Goal: Task Accomplishment & Management: Manage account settings

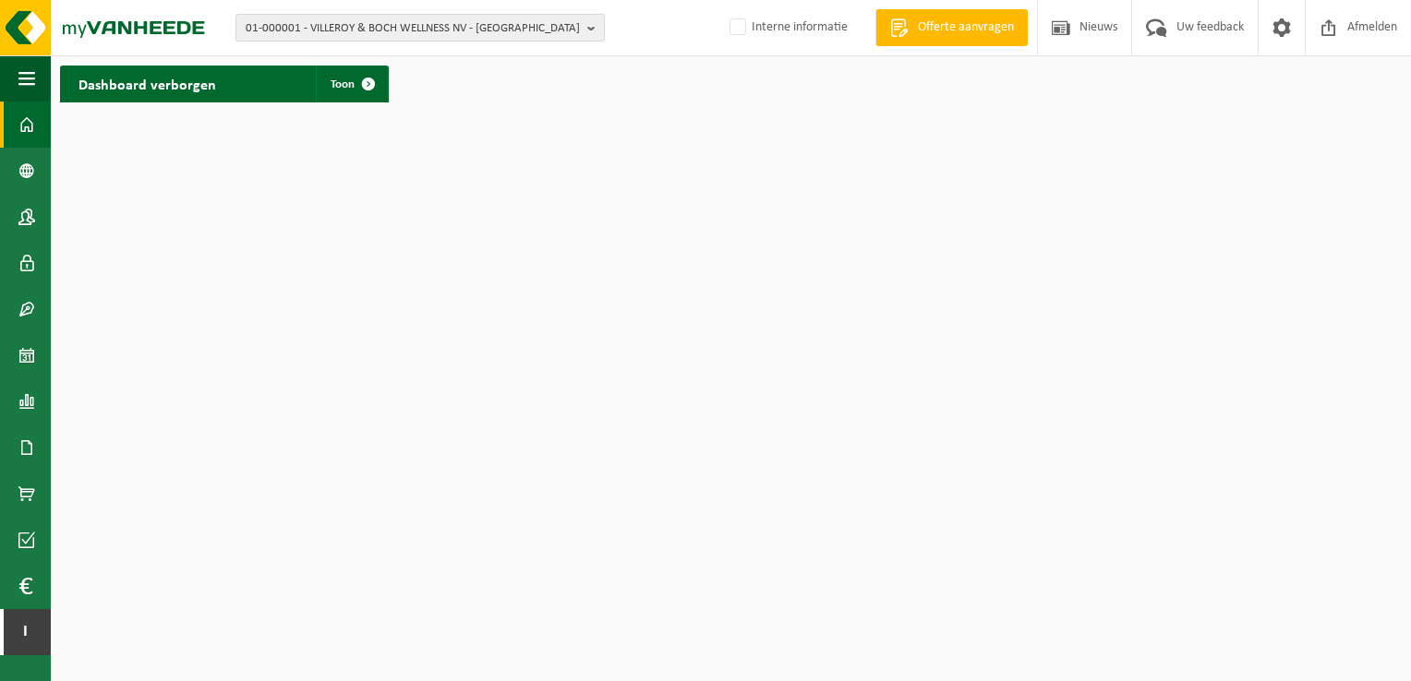
click at [513, 40] on span "01-000001 - VILLEROY & BOCH WELLNESS NV - ROESELARE" at bounding box center [413, 29] width 334 height 28
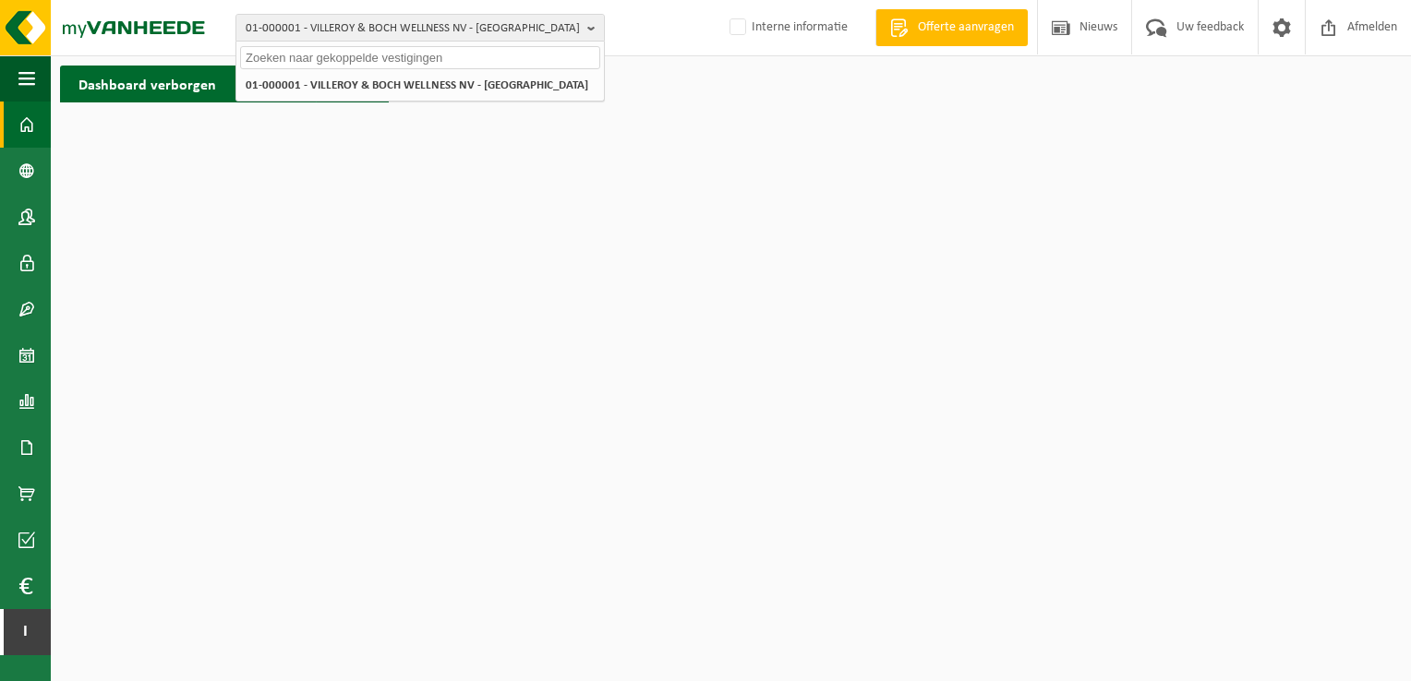
click at [432, 64] on input "text" at bounding box center [420, 57] width 360 height 23
paste input "01-088870"
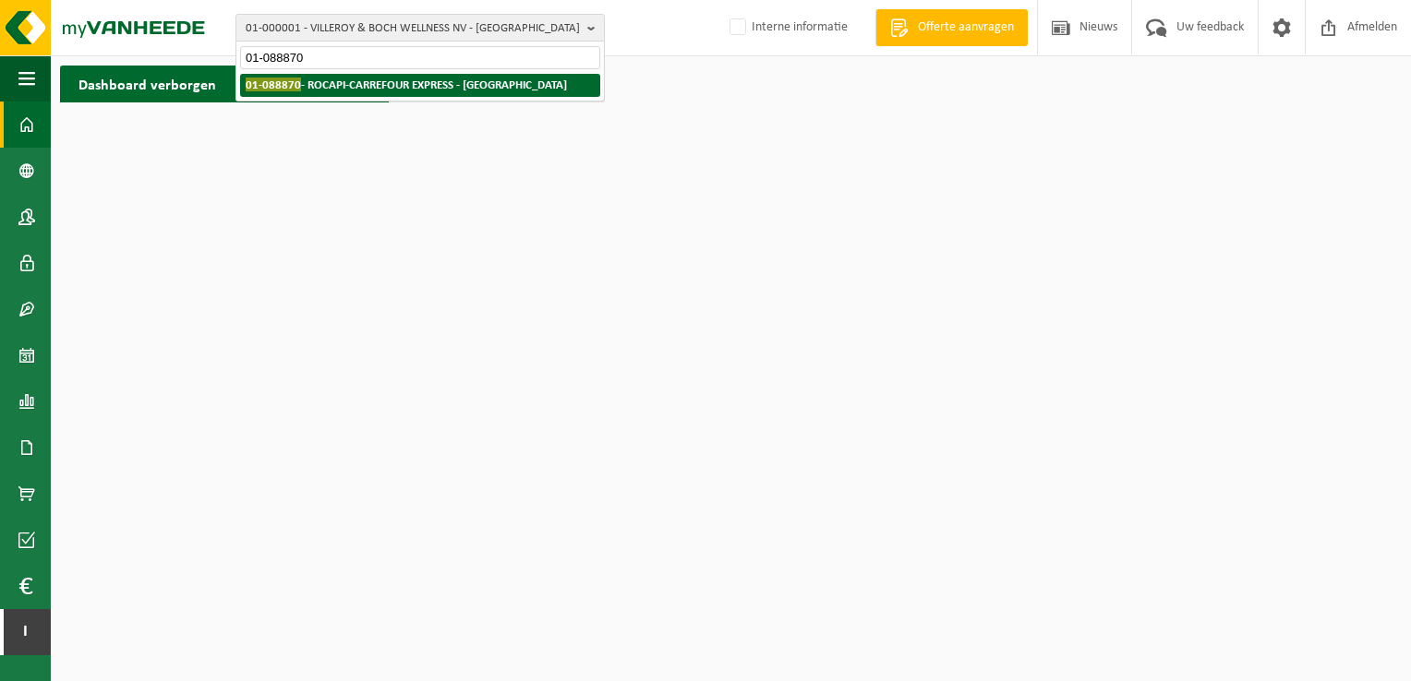
type input "01-088870"
click at [453, 83] on strong "01-088870 - ROCAPI-CARREFOUR EXPRESS - ROESELARE" at bounding box center [406, 85] width 321 height 14
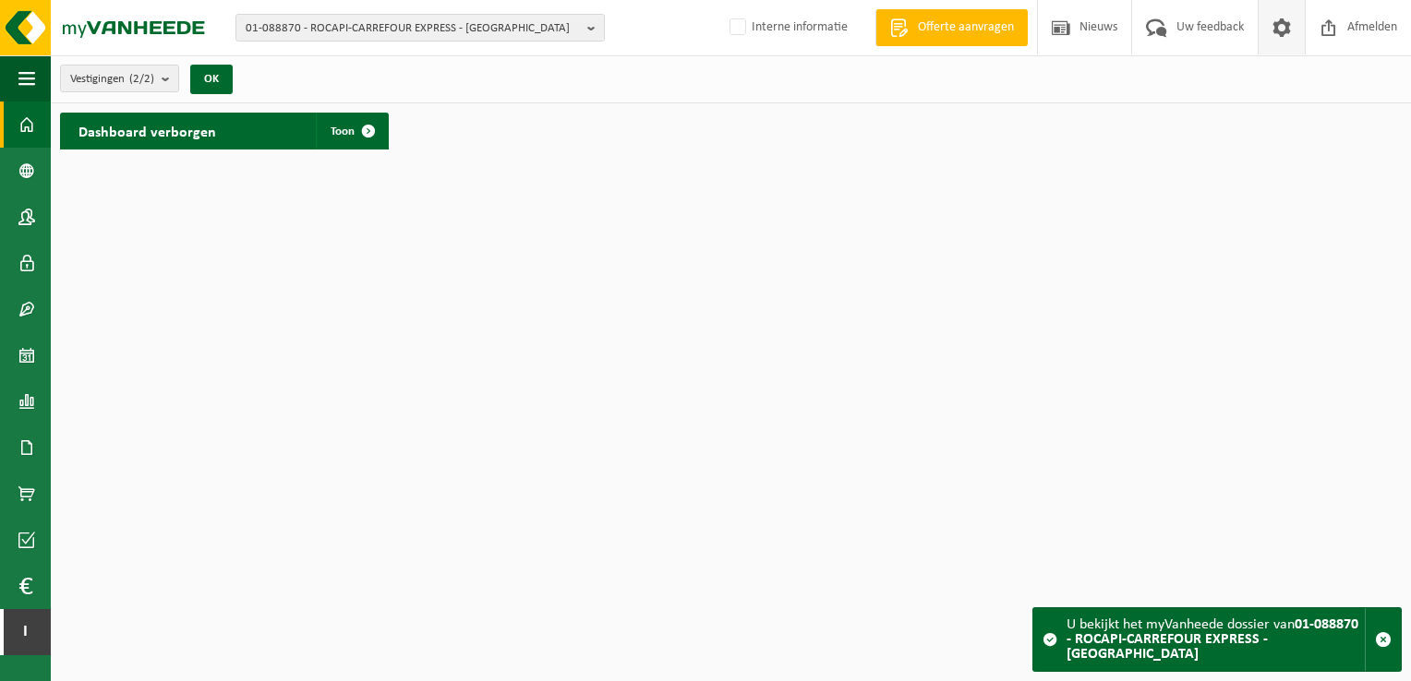
click at [1283, 38] on span at bounding box center [1282, 27] width 28 height 54
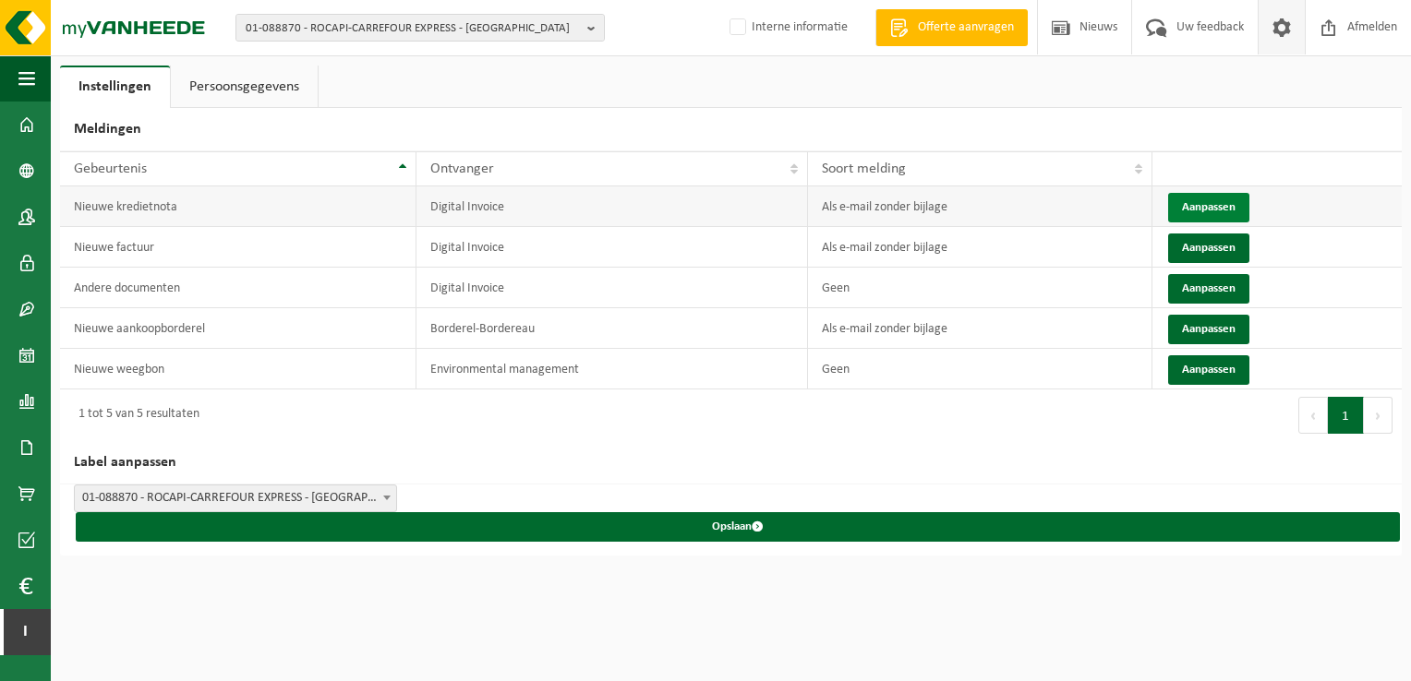
click at [1204, 201] on button "Aanpassen" at bounding box center [1208, 208] width 81 height 30
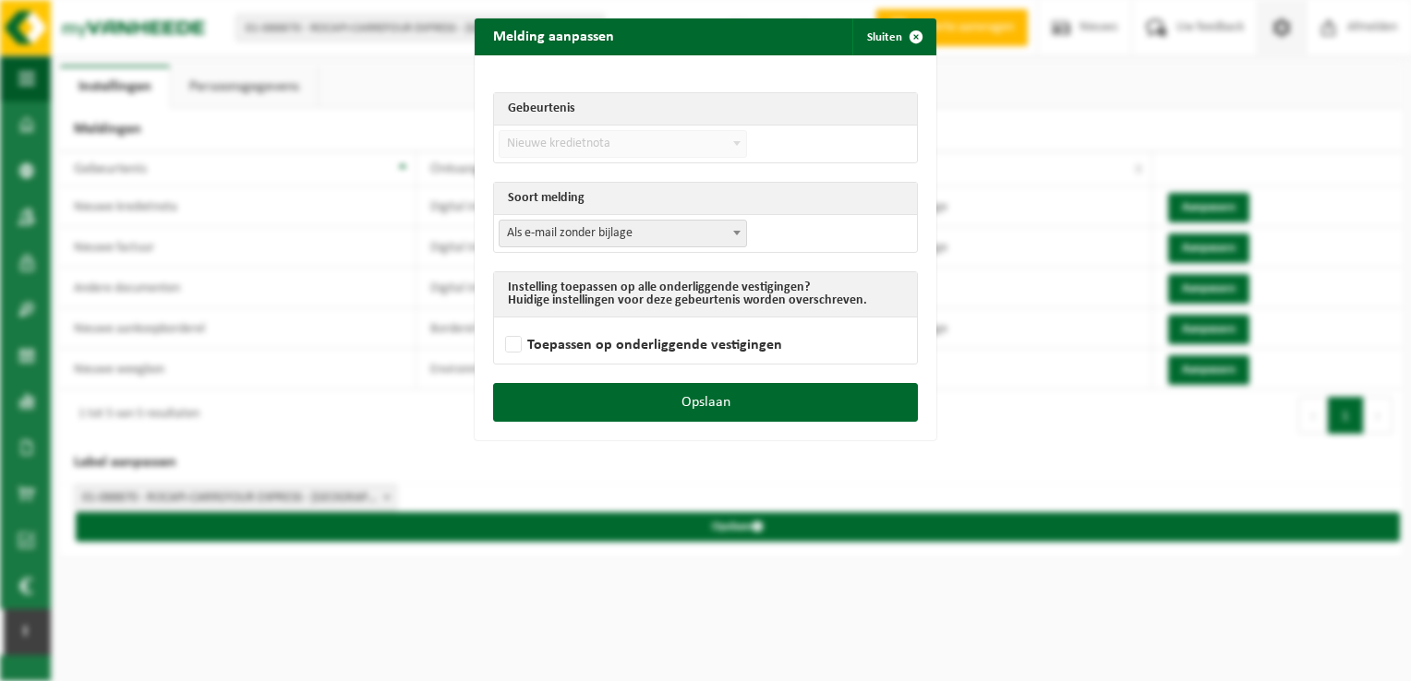
click at [667, 227] on span "Als e-mail zonder bijlage" at bounding box center [622, 234] width 247 height 26
select select "3"
click at [680, 349] on label "Toepassen op onderliggende vestigingen" at bounding box center [641, 345] width 281 height 28
click at [680, 322] on input "Toepassen op onderliggende vestigingen" at bounding box center [729, 321] width 462 height 1
checkbox input "true"
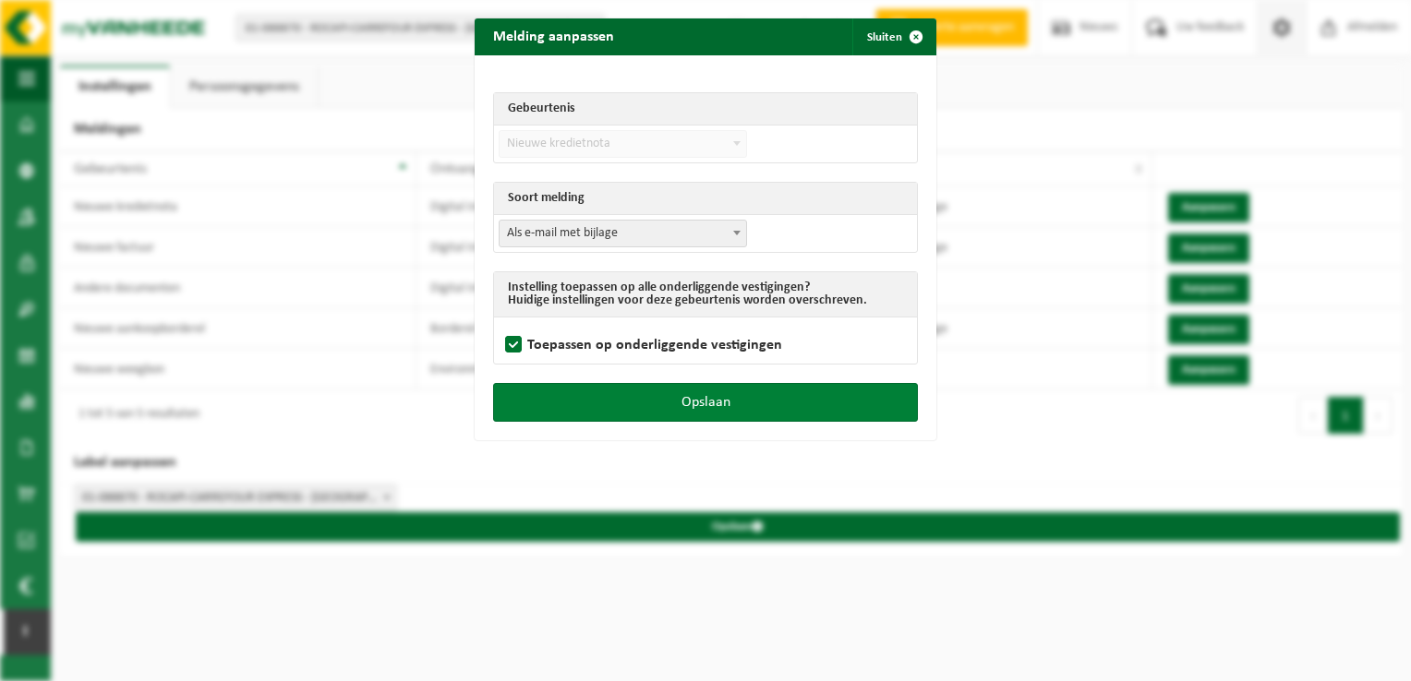
click at [698, 395] on button "Opslaan" at bounding box center [705, 402] width 425 height 39
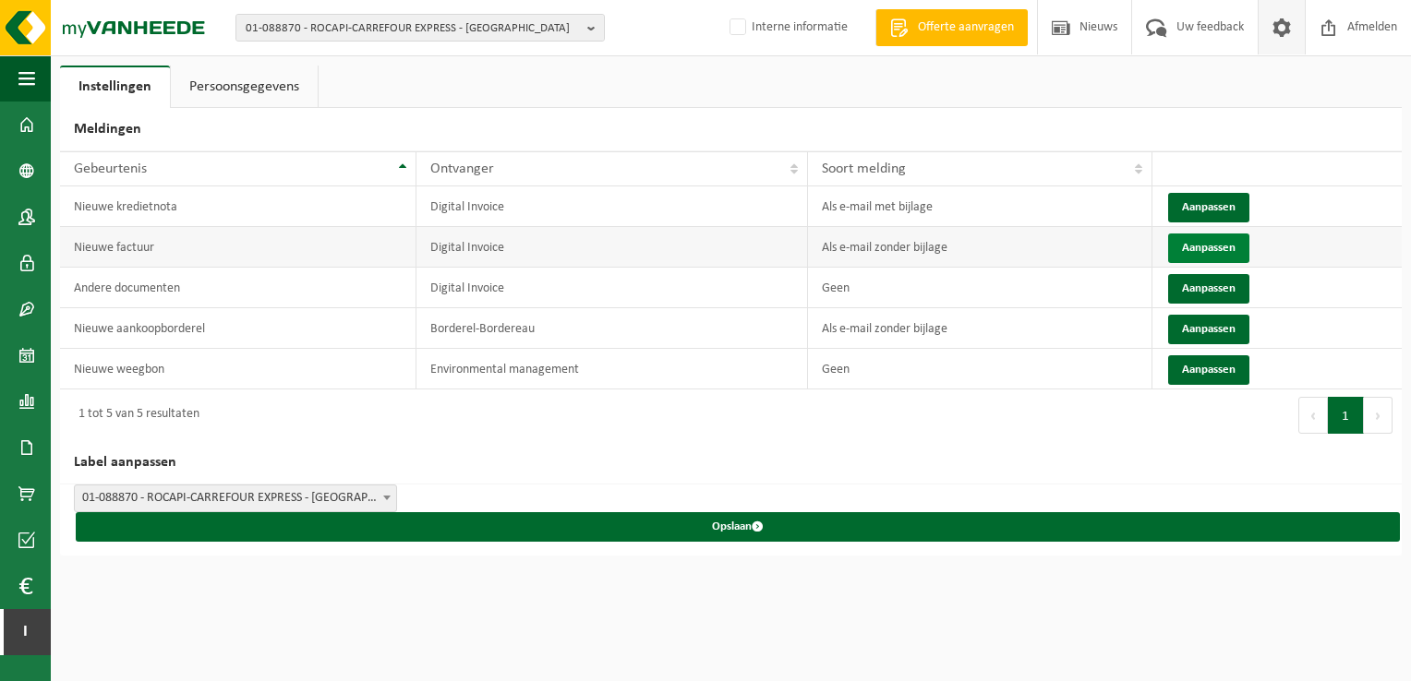
click at [1193, 248] on button "Aanpassen" at bounding box center [1208, 249] width 81 height 30
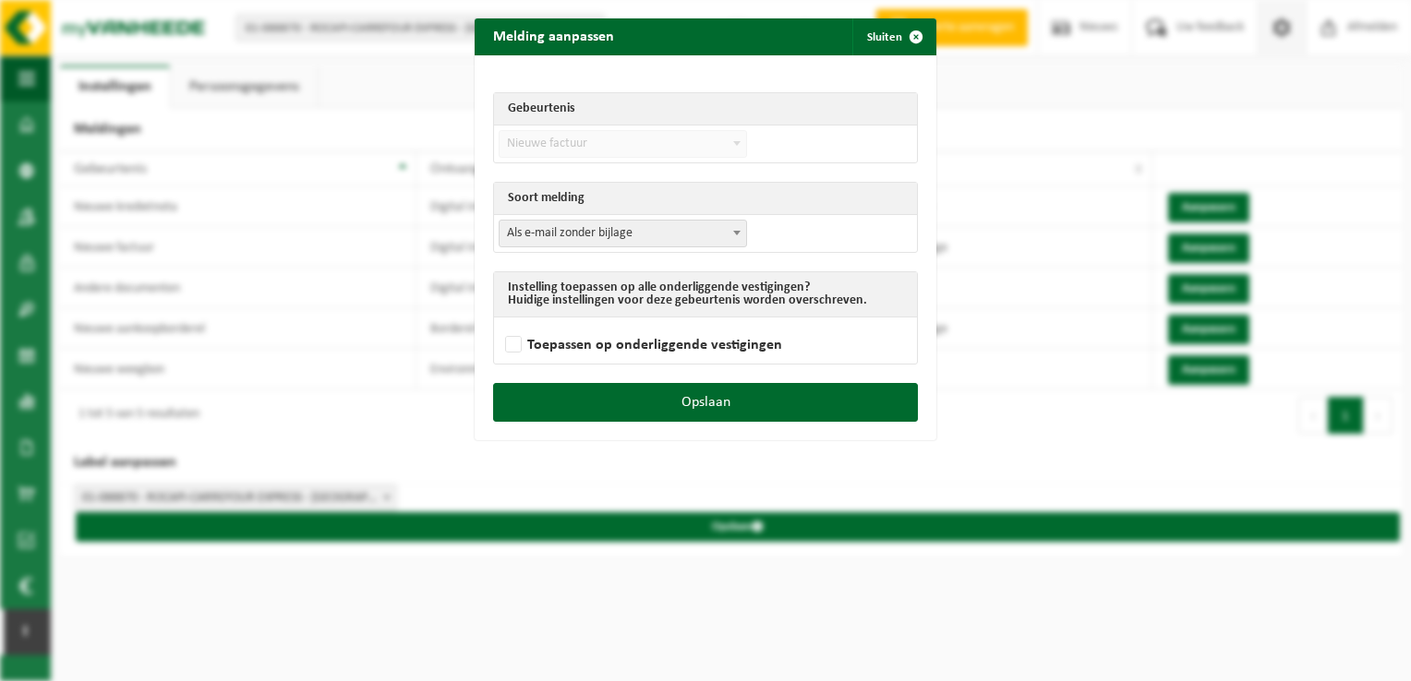
click at [700, 254] on form "Gebeurtenis Nieuwe factuur Nieuwe kredietnota Andere documenten has_stoptask_ne…" at bounding box center [705, 219] width 425 height 291
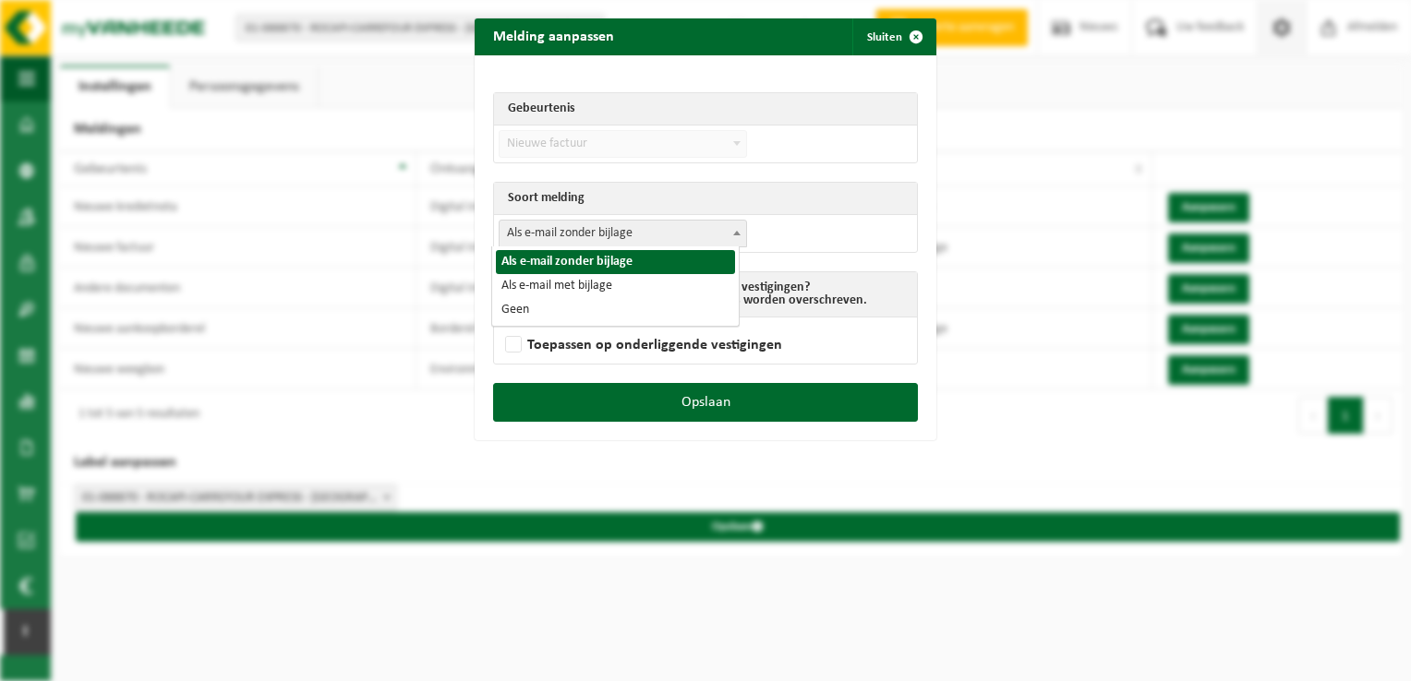
click at [708, 241] on span "Als e-mail zonder bijlage" at bounding box center [622, 234] width 247 height 26
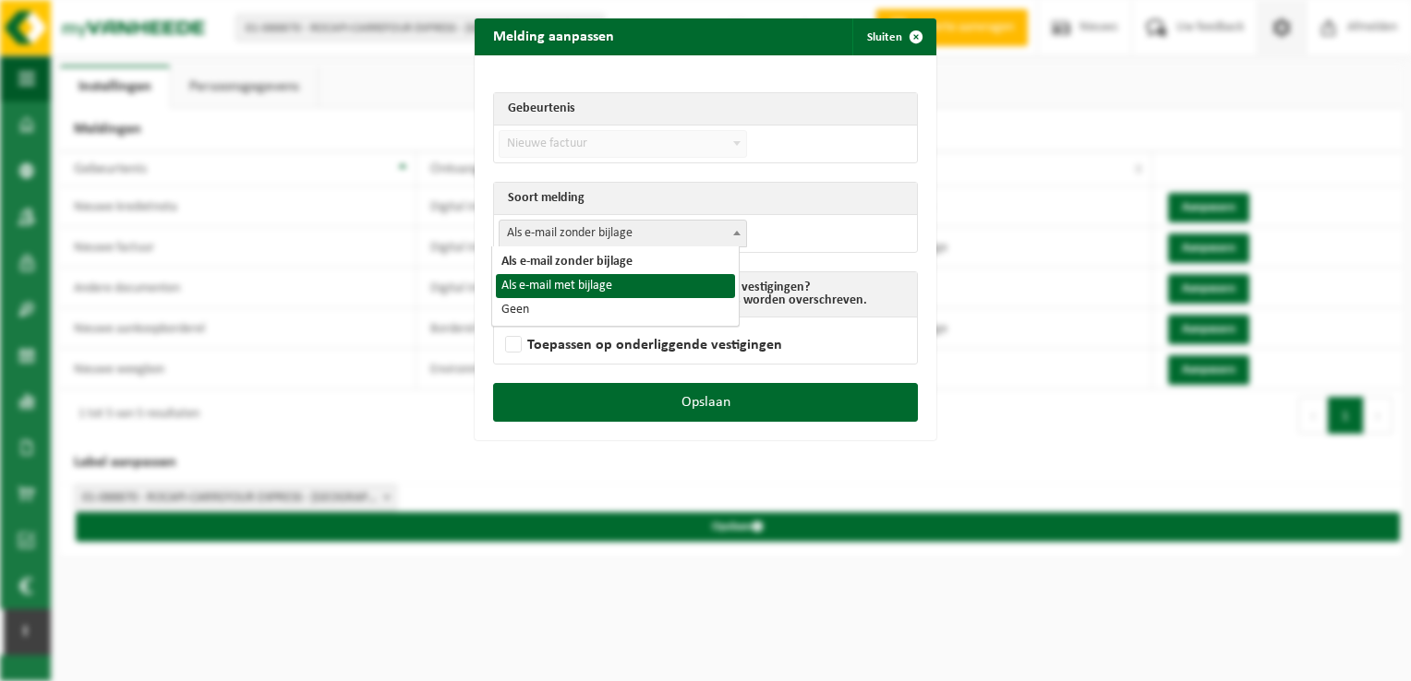
select select "3"
click at [675, 353] on label "Toepassen op onderliggende vestigingen" at bounding box center [641, 345] width 281 height 28
click at [675, 322] on input "Toepassen op onderliggende vestigingen" at bounding box center [729, 321] width 462 height 1
checkbox input "true"
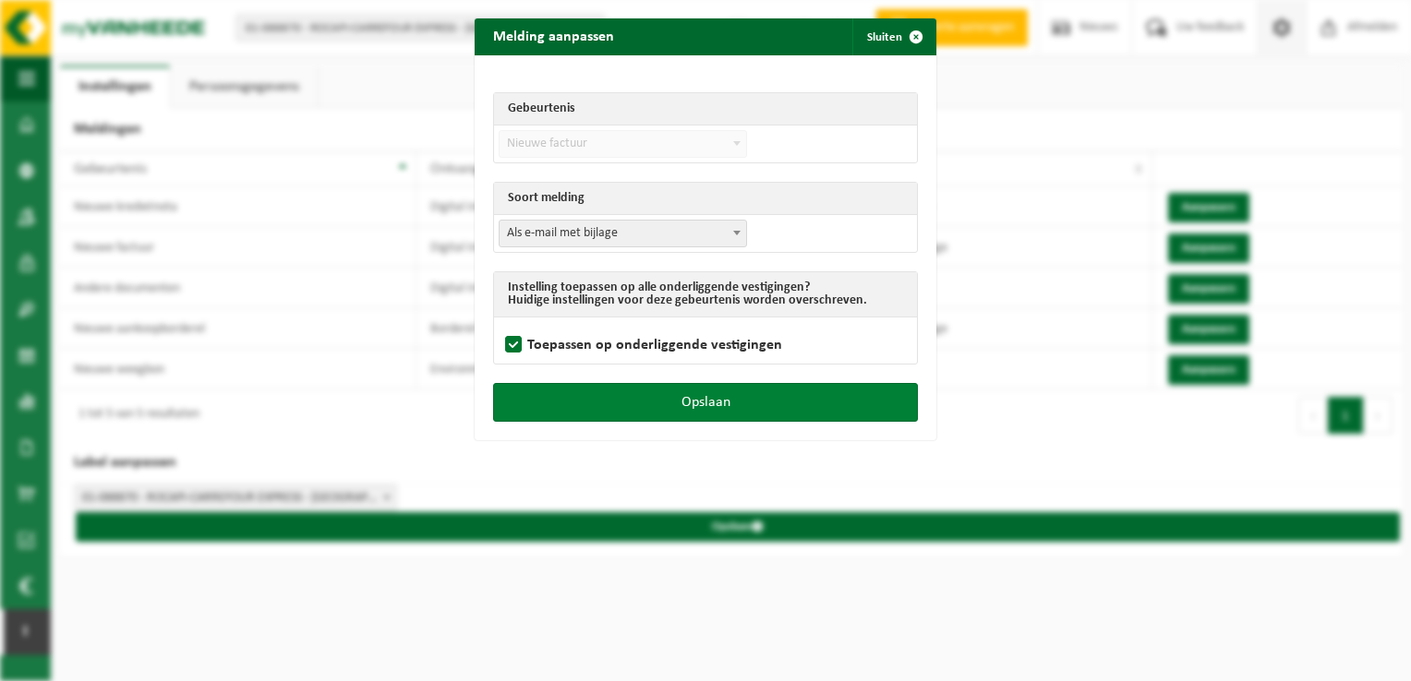
click at [691, 397] on button "Opslaan" at bounding box center [705, 402] width 425 height 39
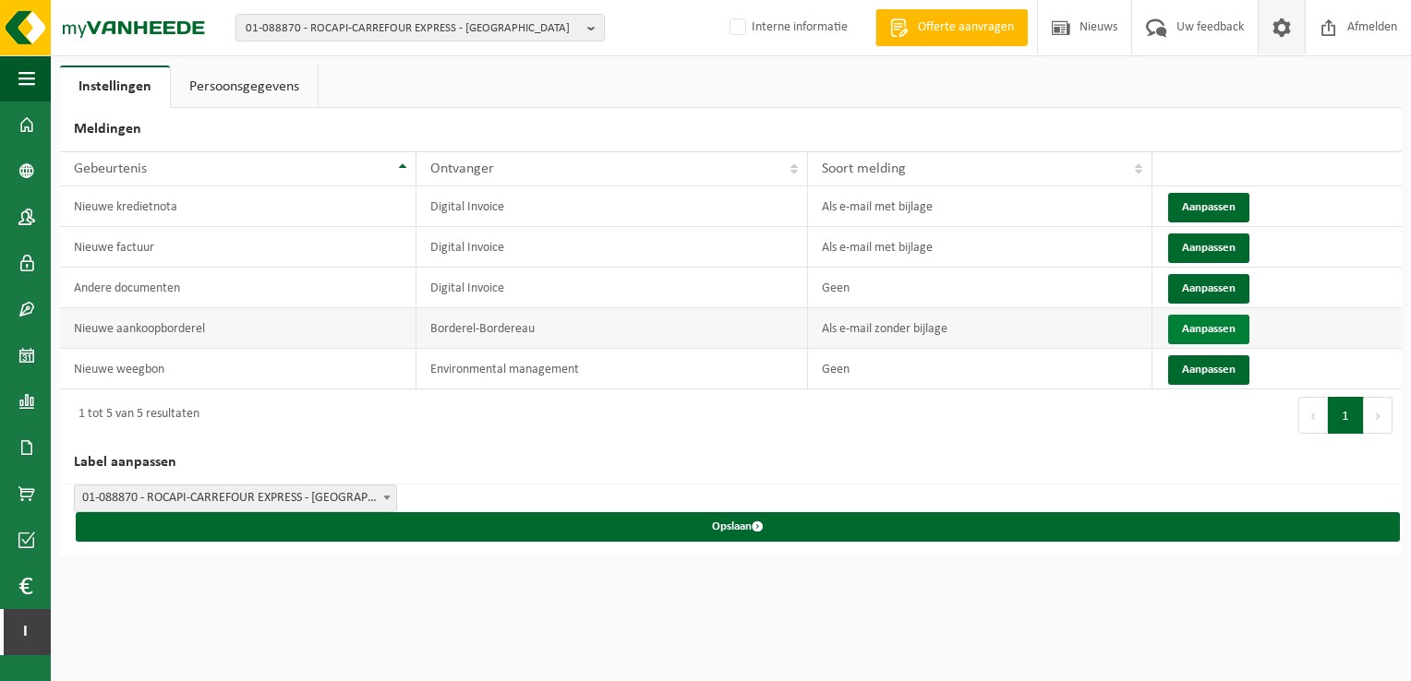
click at [1204, 328] on button "Aanpassen" at bounding box center [1208, 330] width 81 height 30
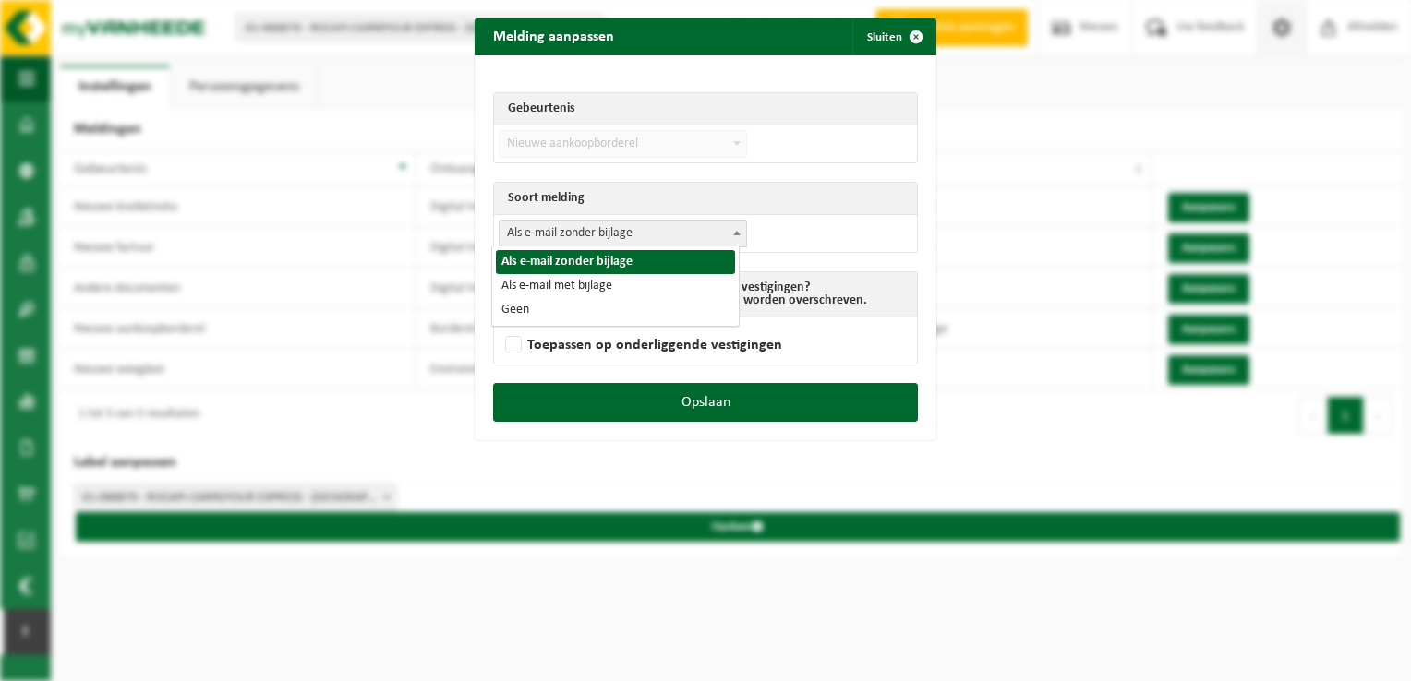
click at [567, 234] on span "Als e-mail zonder bijlage" at bounding box center [622, 234] width 247 height 26
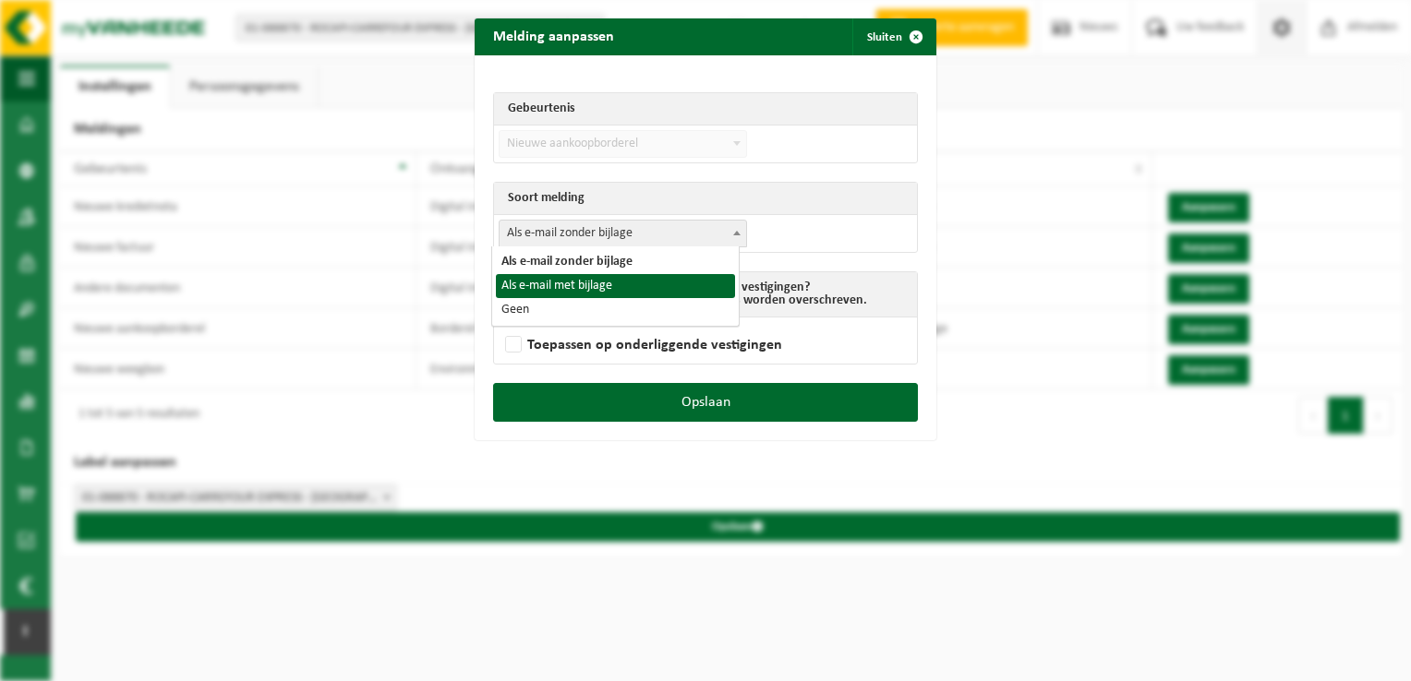
select select "3"
click at [565, 346] on label "Toepassen op onderliggende vestigingen" at bounding box center [641, 345] width 281 height 28
click at [565, 322] on input "Toepassen op onderliggende vestigingen" at bounding box center [729, 321] width 462 height 1
checkbox input "true"
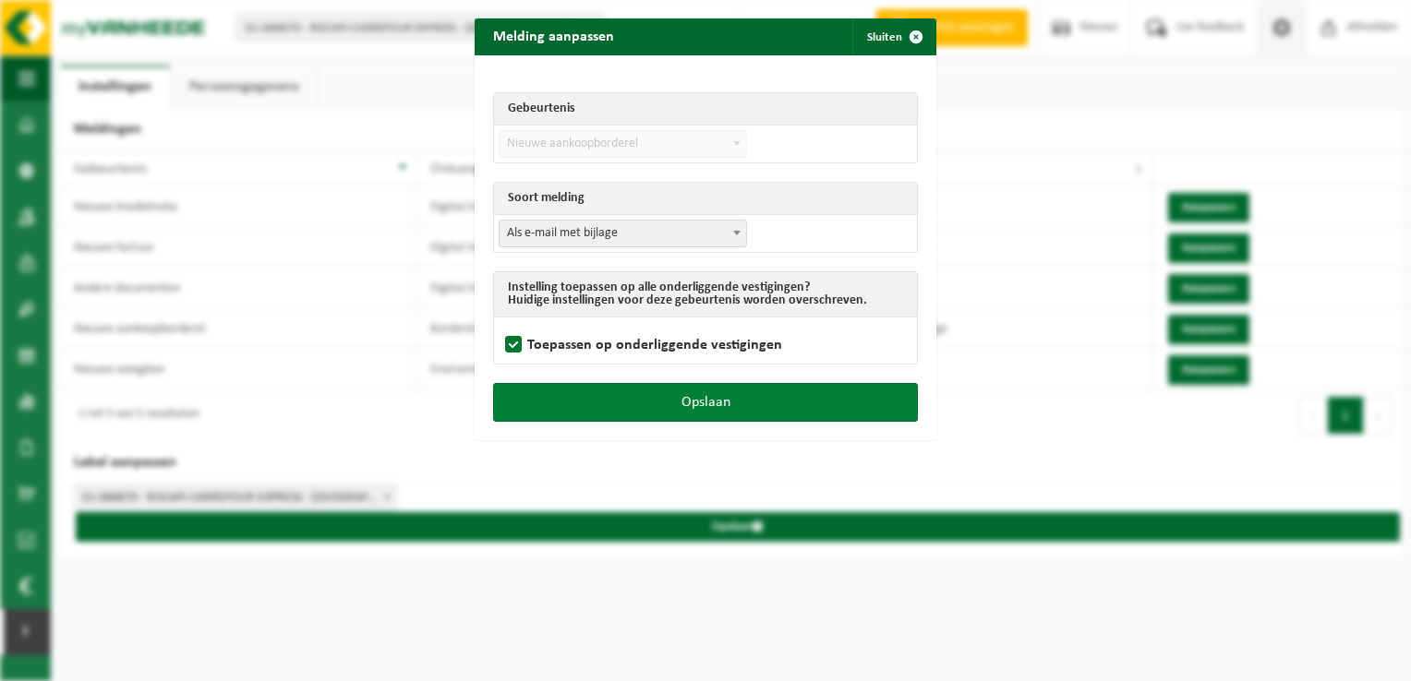
click at [607, 402] on button "Opslaan" at bounding box center [705, 402] width 425 height 39
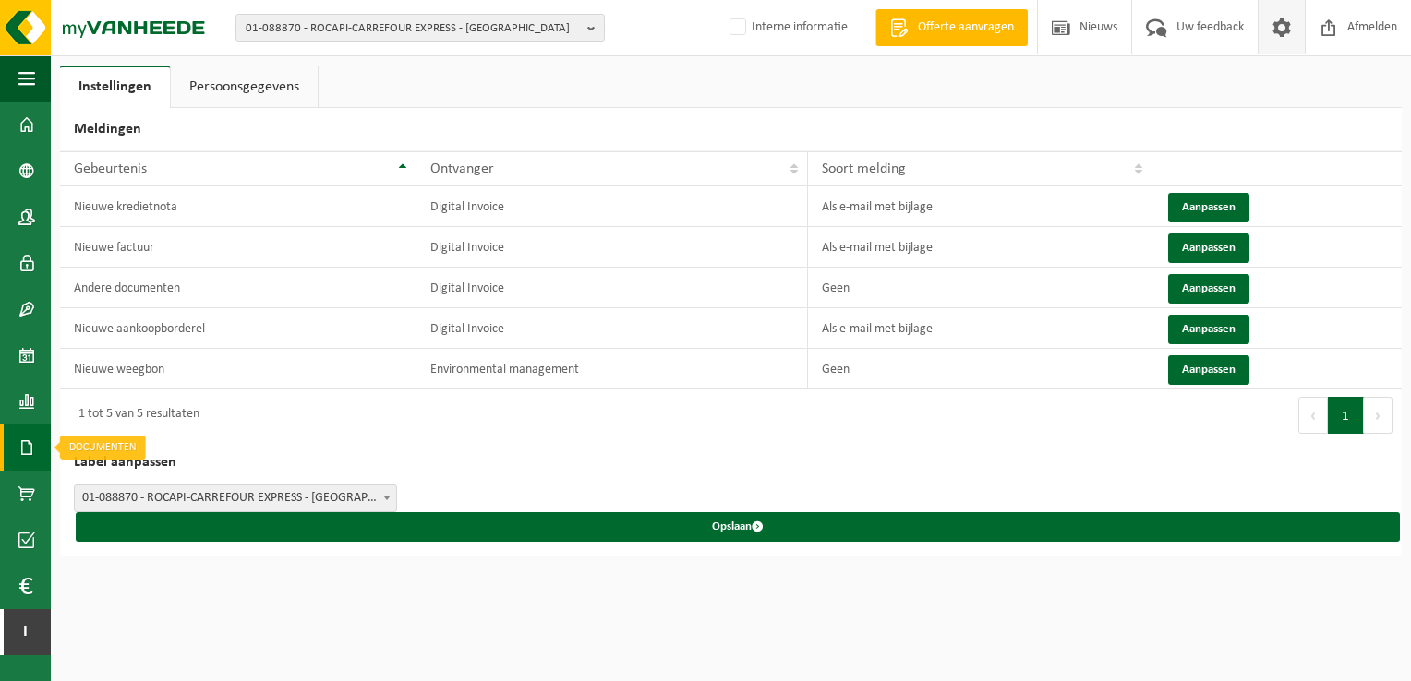
click at [29, 443] on span at bounding box center [26, 448] width 17 height 46
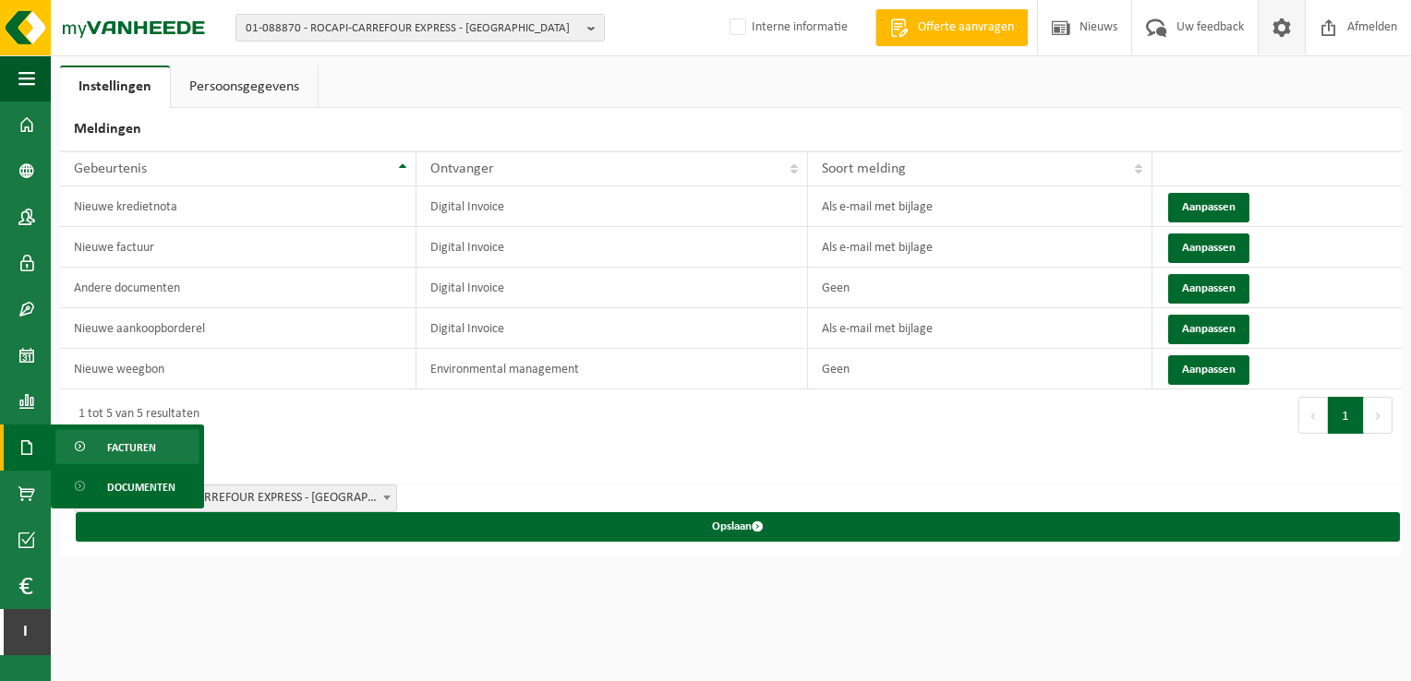
click at [142, 449] on span "Facturen" at bounding box center [131, 447] width 49 height 35
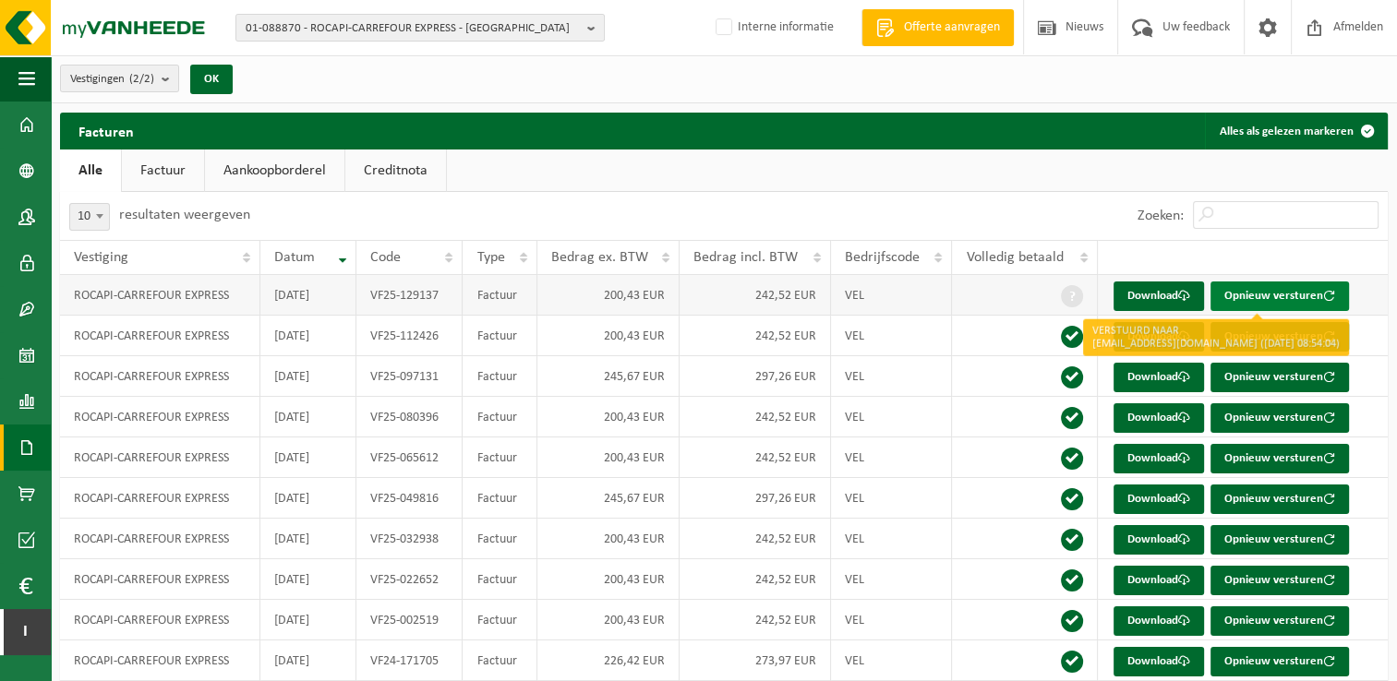
click at [1259, 295] on button "Opnieuw versturen" at bounding box center [1279, 297] width 138 height 30
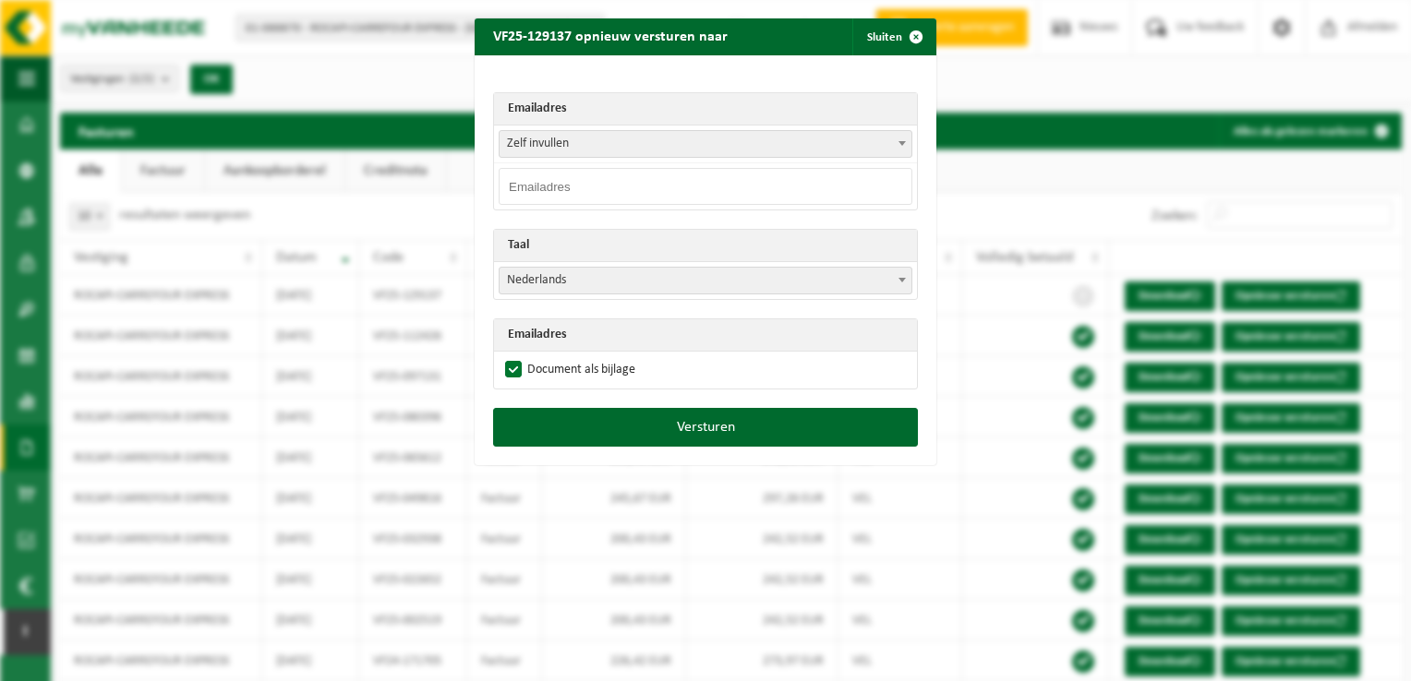
click at [557, 144] on span "Zelf invullen" at bounding box center [705, 144] width 412 height 26
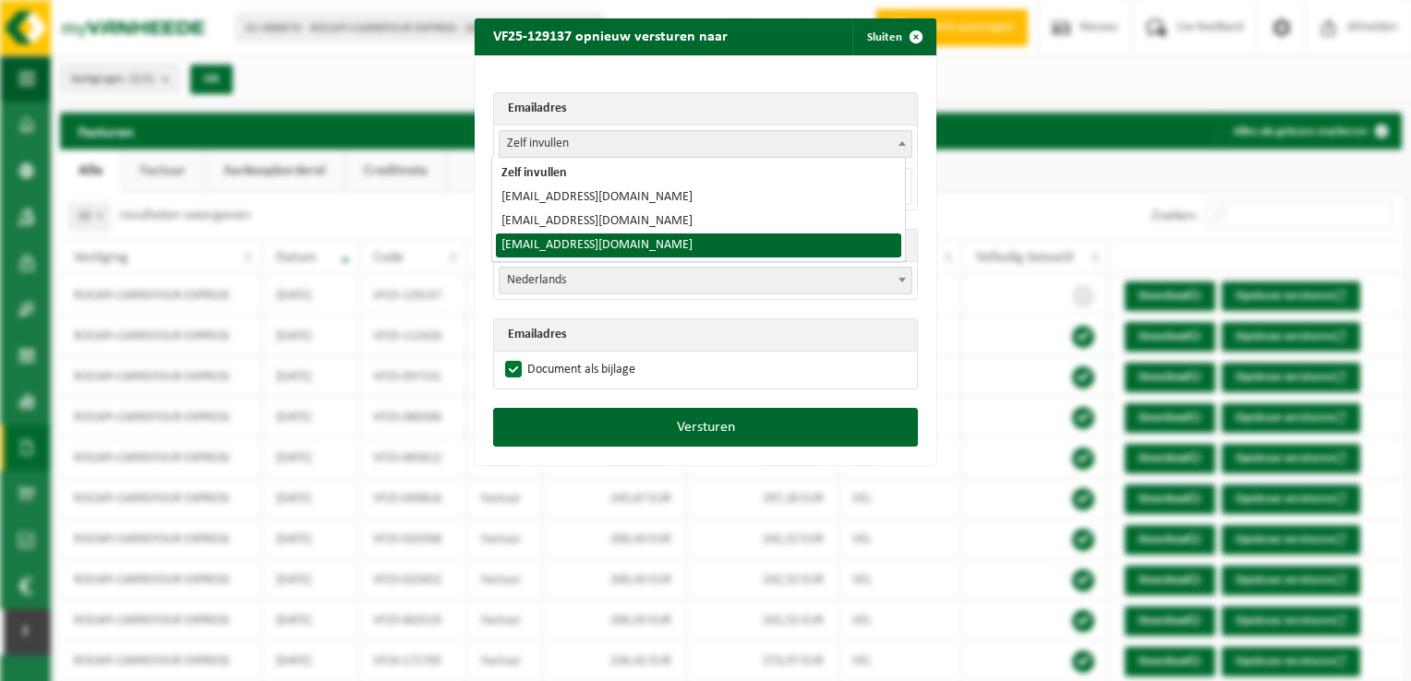
select select "pappijnjane@telenet.be"
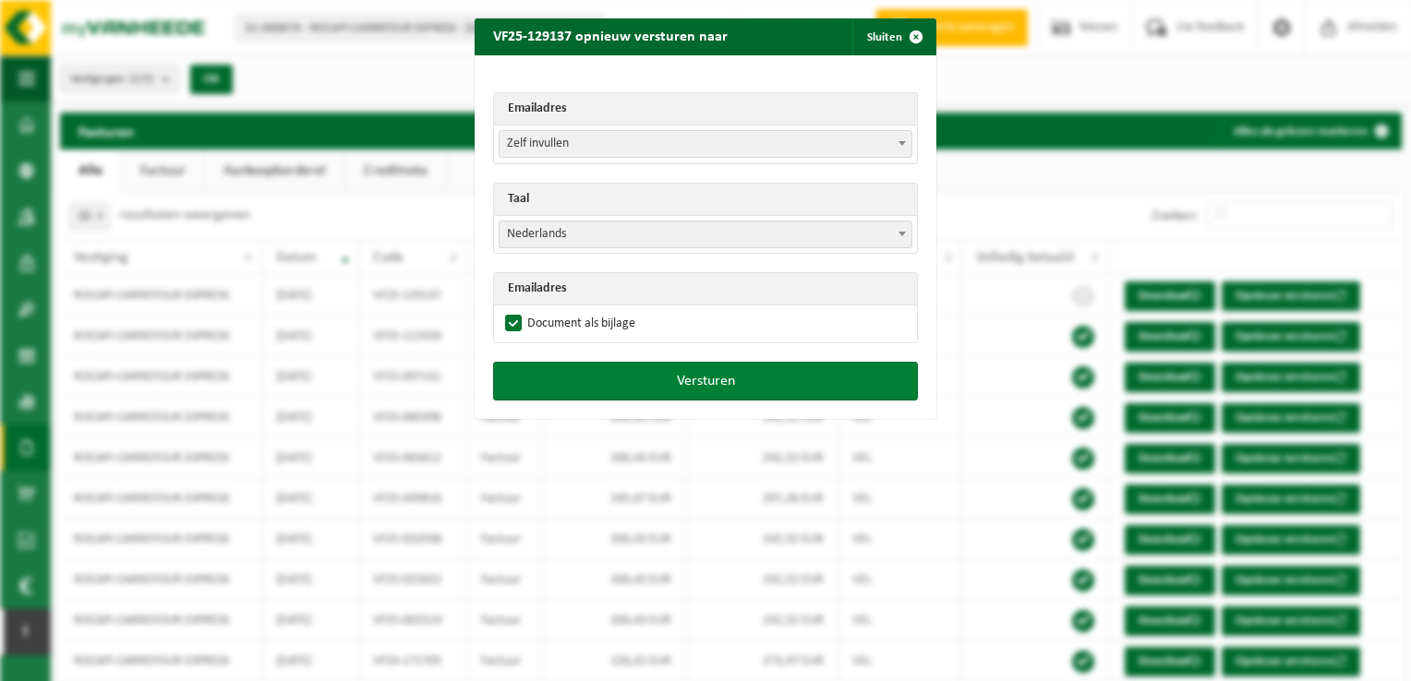
click at [652, 381] on button "Versturen" at bounding box center [705, 381] width 425 height 39
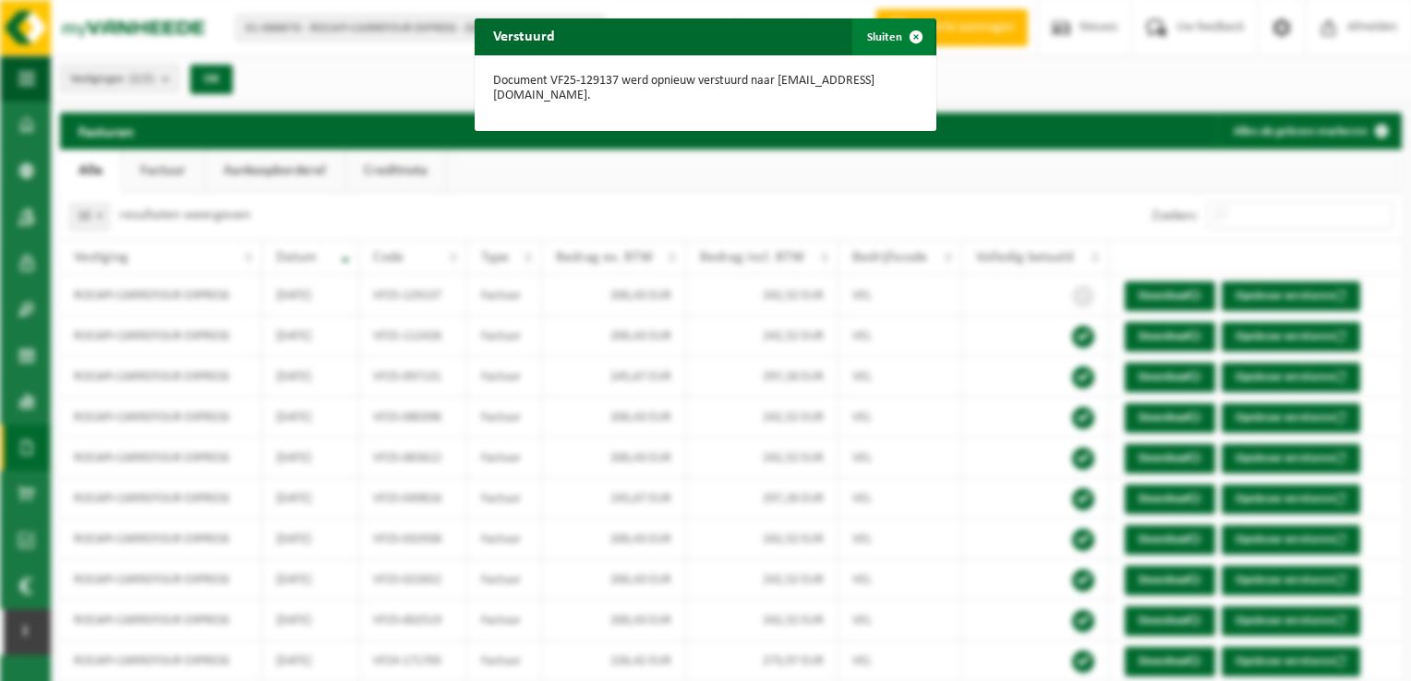
click at [916, 31] on span "button" at bounding box center [915, 36] width 37 height 37
